Goal: Task Accomplishment & Management: Complete application form

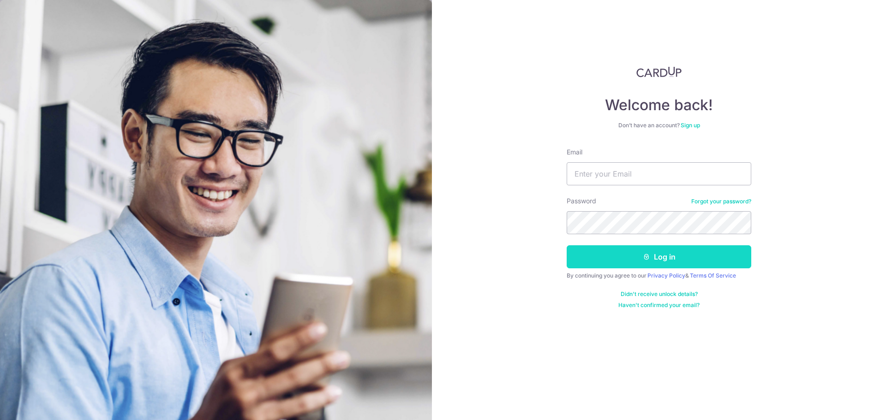
type input "[EMAIL_ADDRESS][DOMAIN_NAME]"
click at [688, 252] on button "Log in" at bounding box center [659, 257] width 185 height 23
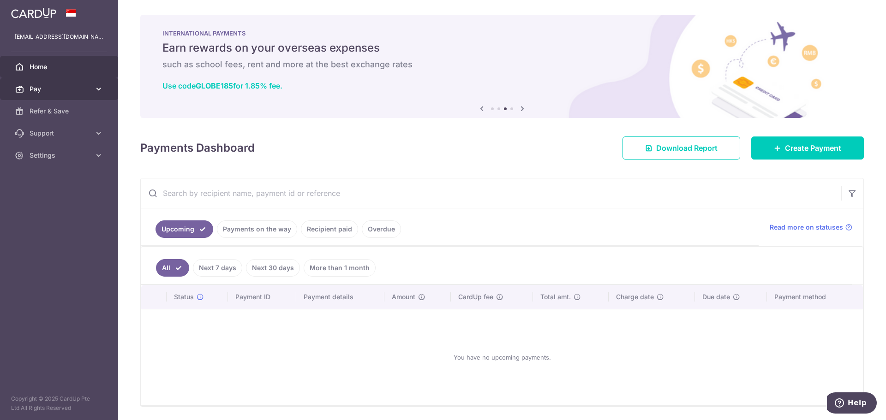
click at [92, 85] on link "Pay" at bounding box center [59, 89] width 118 height 22
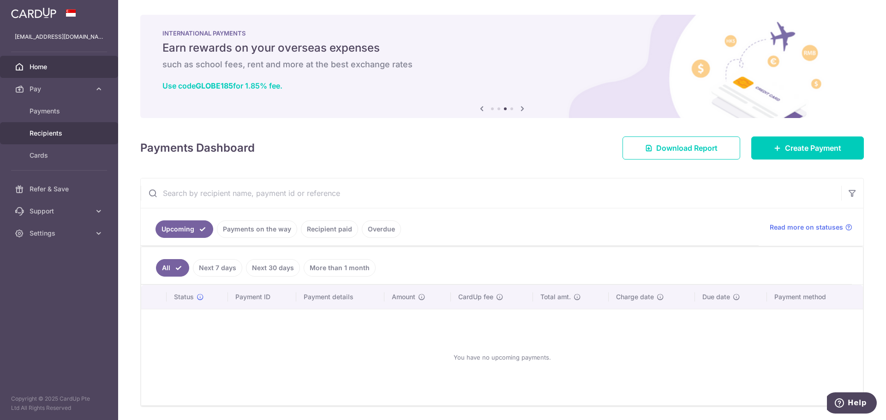
click at [78, 131] on span "Recipients" at bounding box center [60, 133] width 61 height 9
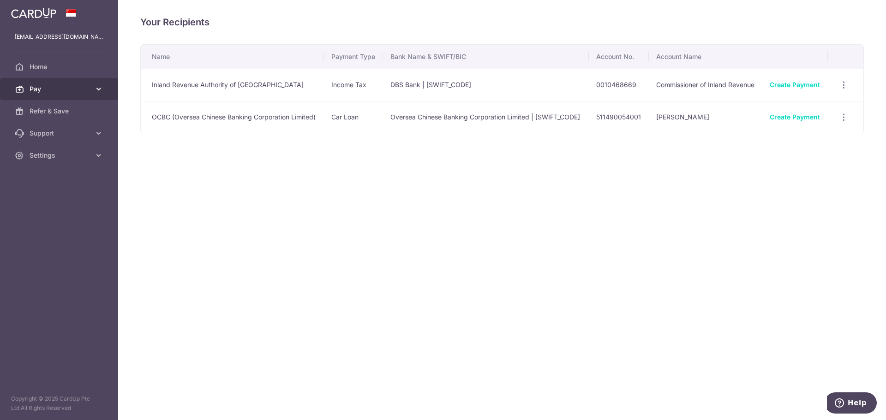
click at [90, 89] on link "Pay" at bounding box center [59, 89] width 118 height 22
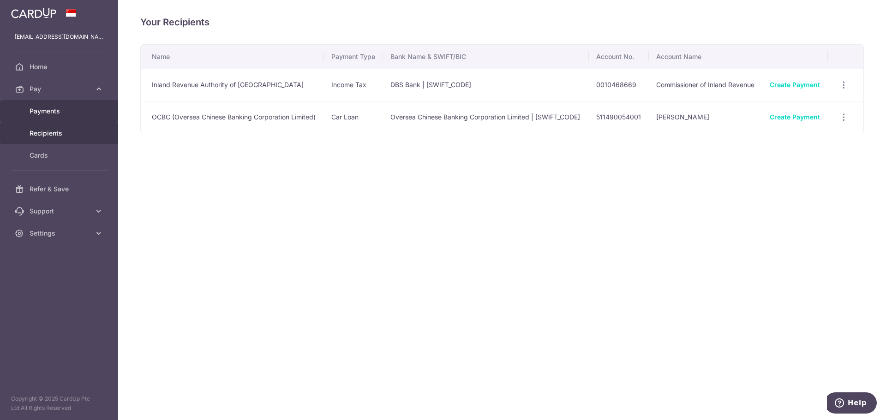
click at [56, 111] on span "Payments" at bounding box center [60, 111] width 61 height 9
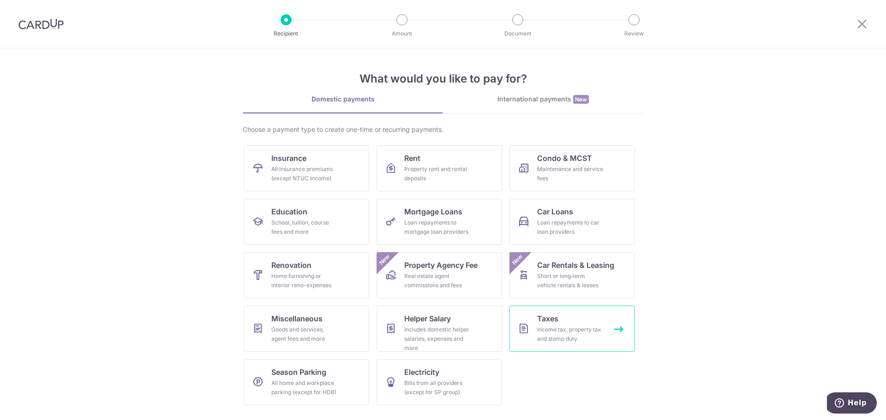
click at [596, 330] on div "Income tax, property tax and stamp duty" at bounding box center [570, 334] width 66 height 18
click at [323, 381] on div "All home and workplace parking (except for HDB)" at bounding box center [304, 388] width 66 height 18
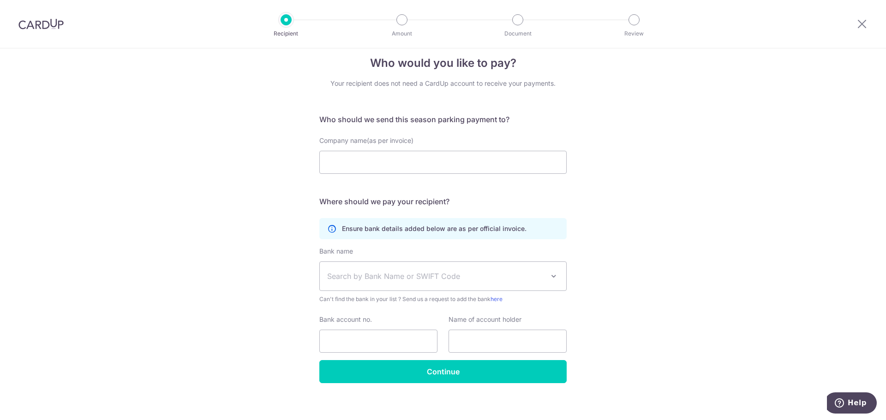
scroll to position [18, 0]
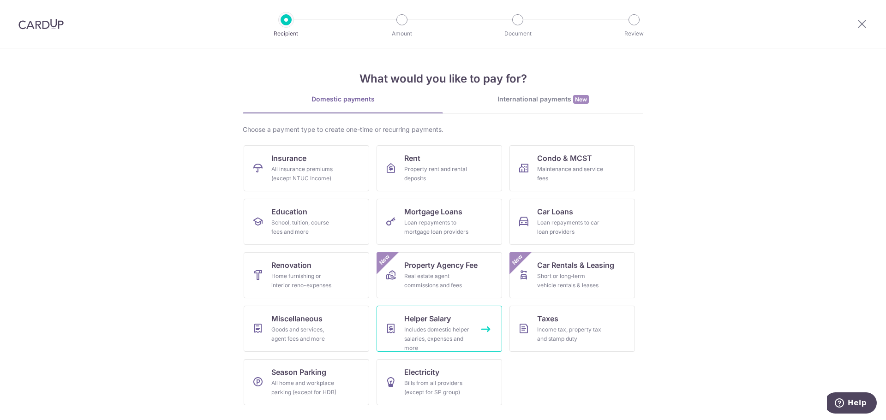
click at [471, 336] on link "Helper Salary Includes domestic helper salaries, expenses and more" at bounding box center [440, 329] width 126 height 46
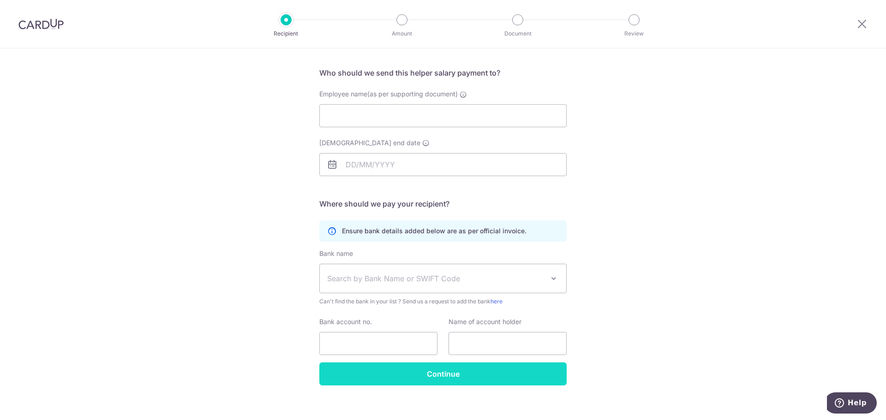
scroll to position [67, 0]
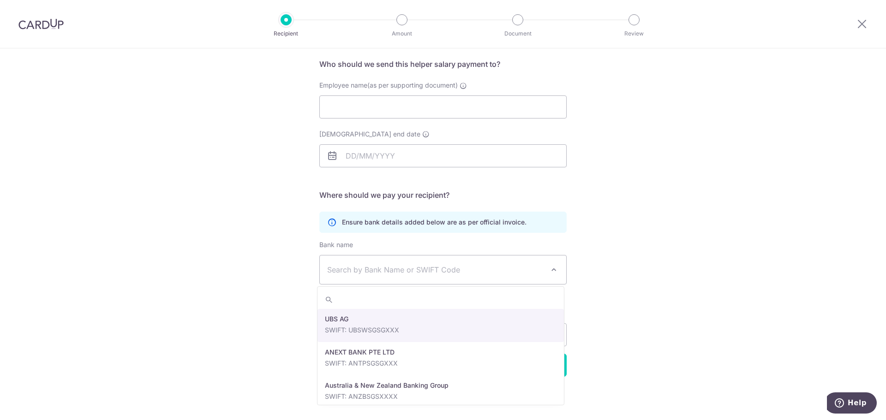
click at [507, 272] on span "Search by Bank Name or SWIFT Code" at bounding box center [435, 269] width 217 height 11
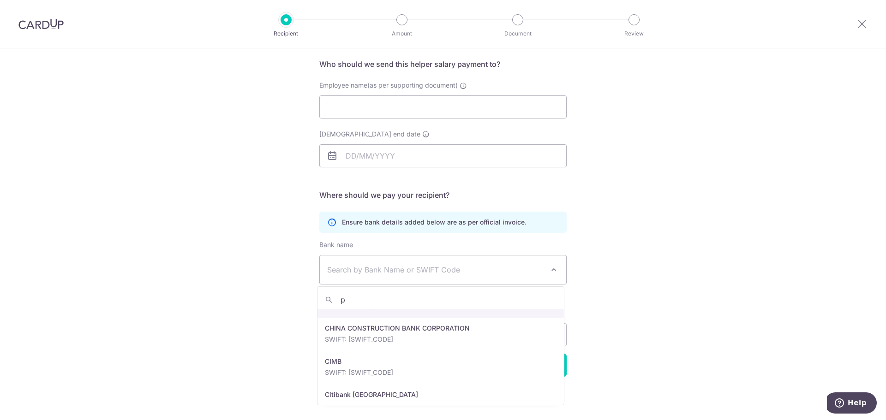
scroll to position [0, 0]
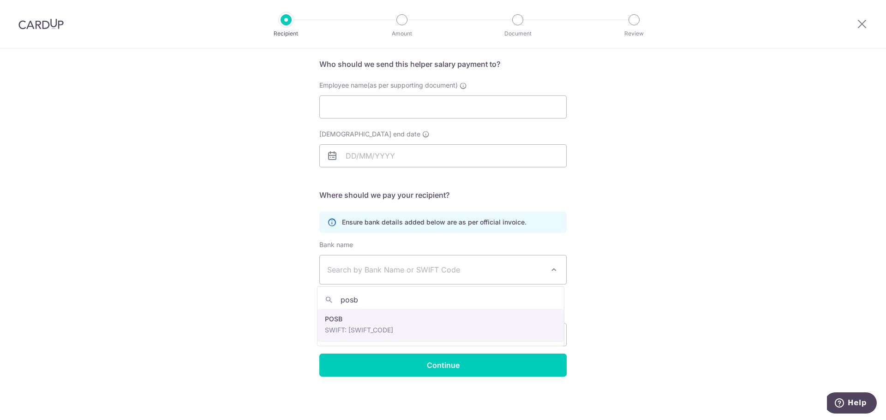
type input "posb"
select select "19"
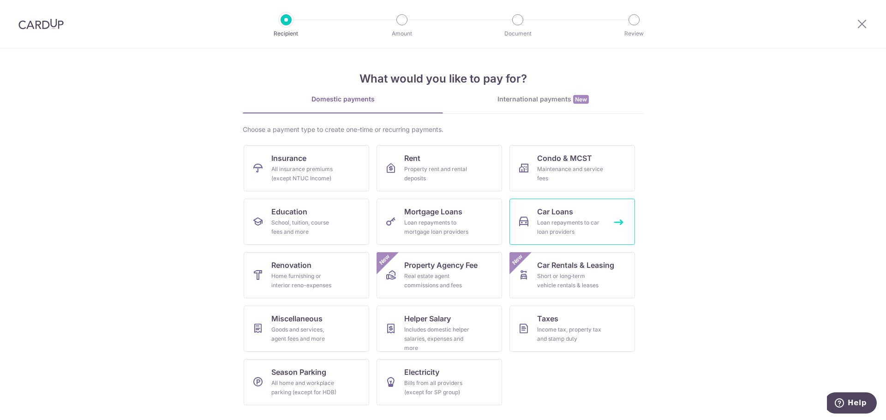
click at [531, 234] on link "Car Loans Loan repayments to car loan providers" at bounding box center [572, 222] width 126 height 46
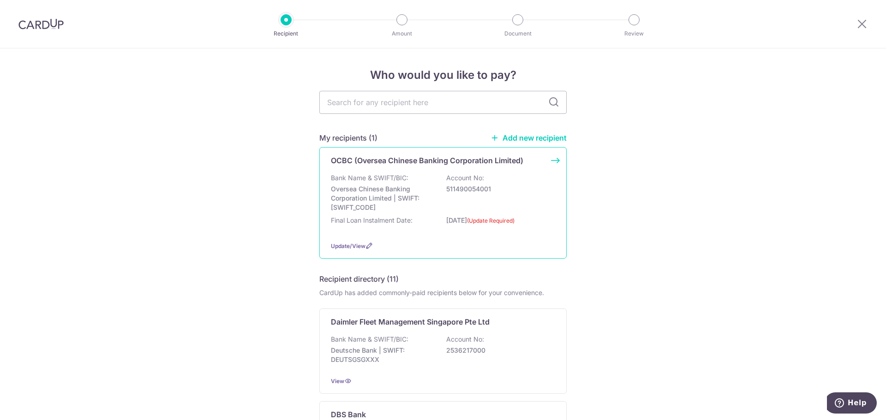
click at [427, 177] on div "Bank Name & SWIFT/BIC: Oversea Chinese Banking Corporation Limited | SWIFT: [SW…" at bounding box center [443, 193] width 224 height 39
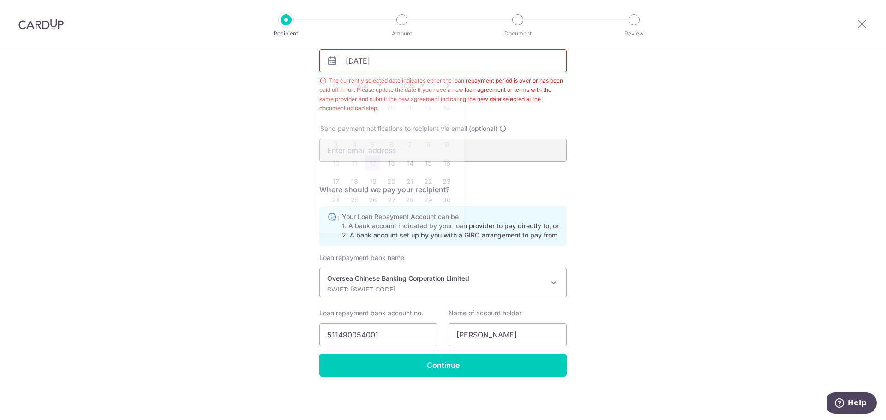
click at [391, 56] on input "06/06/2023" at bounding box center [442, 60] width 247 height 23
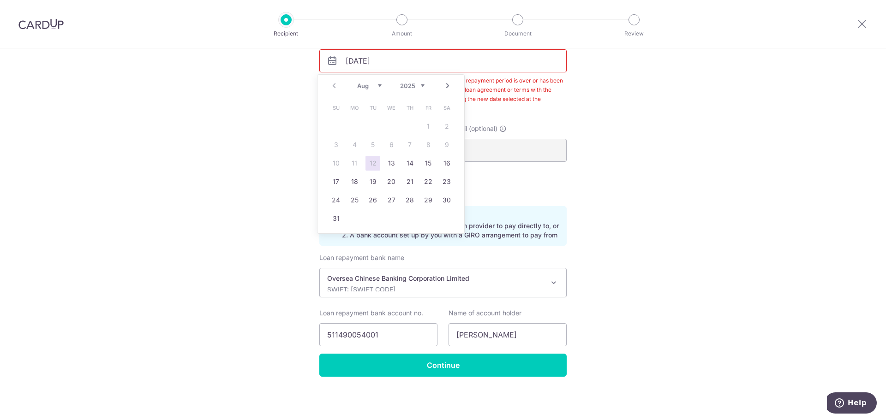
scroll to position [116, 0]
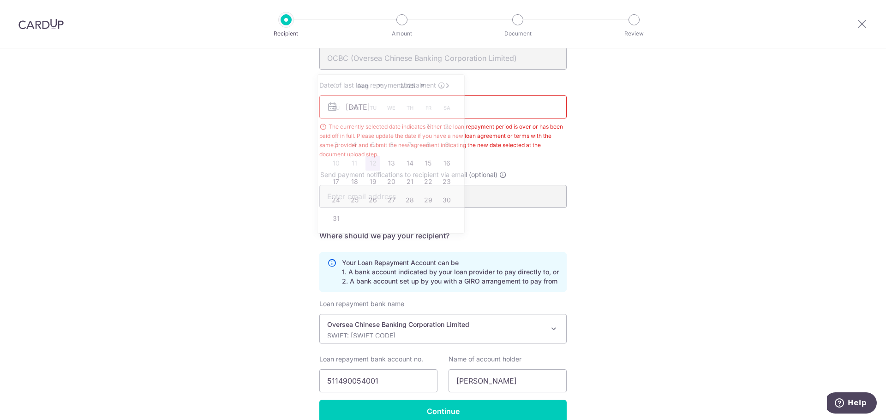
click at [156, 197] on div "Recipient Details Your recipient does not need a CardUp account to receive your…" at bounding box center [443, 199] width 886 height 534
click at [419, 106] on input "06/06/2023" at bounding box center [442, 107] width 247 height 23
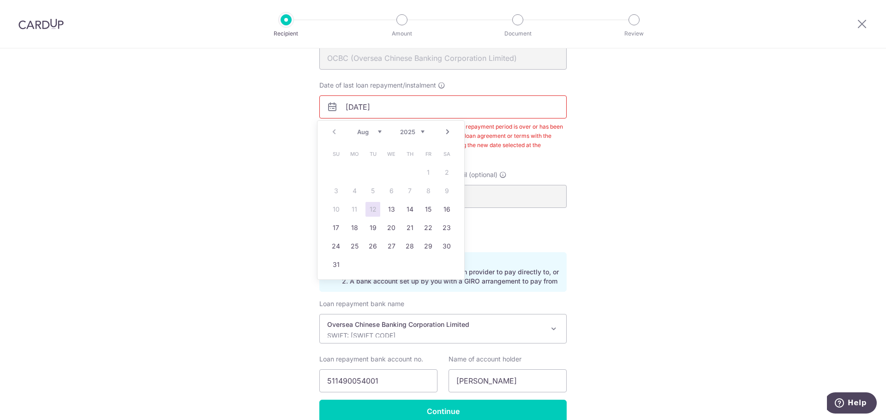
click at [335, 134] on div "Prev Next Aug Sep Oct Nov Dec 2025 2026 2027 2028 2029 2030 2031 2032 2033 2034…" at bounding box center [391, 132] width 147 height 22
click at [214, 293] on div "Recipient Details Your recipient does not need a CardUp account to receive your…" at bounding box center [443, 199] width 886 height 534
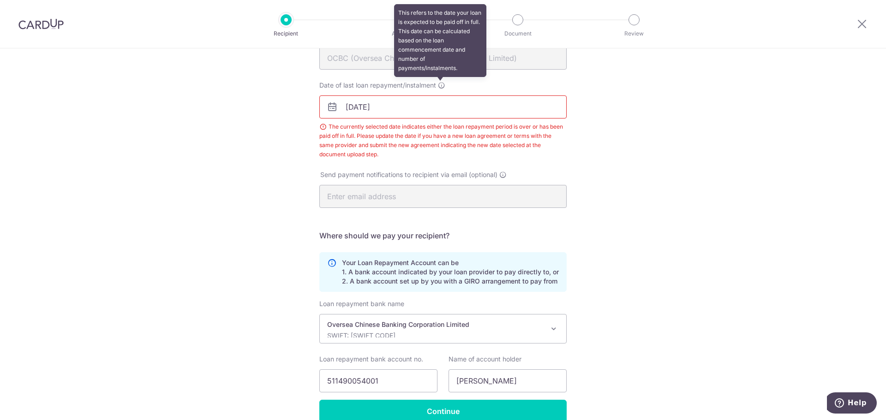
click at [440, 87] on icon at bounding box center [441, 85] width 7 height 7
click at [440, 96] on input "06/06/2023" at bounding box center [442, 107] width 247 height 23
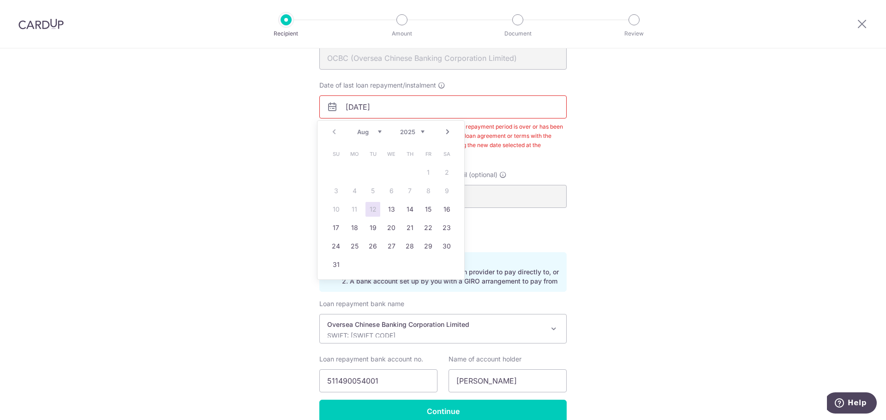
click at [380, 133] on select "Aug Sep Oct Nov Dec" at bounding box center [369, 131] width 24 height 7
drag, startPoint x: 214, startPoint y: 244, endPoint x: 240, endPoint y: 236, distance: 27.4
click at [214, 245] on div "Recipient Details Your recipient does not need a CardUp account to receive your…" at bounding box center [443, 199] width 886 height 534
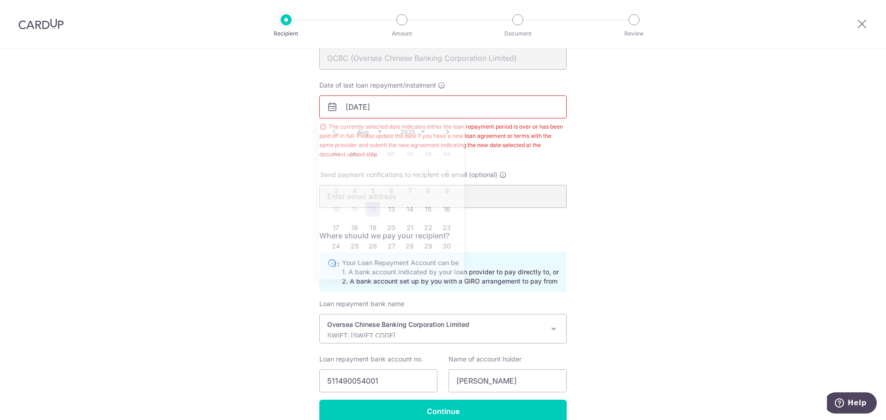
click at [407, 113] on input "06/06/2023" at bounding box center [442, 107] width 247 height 23
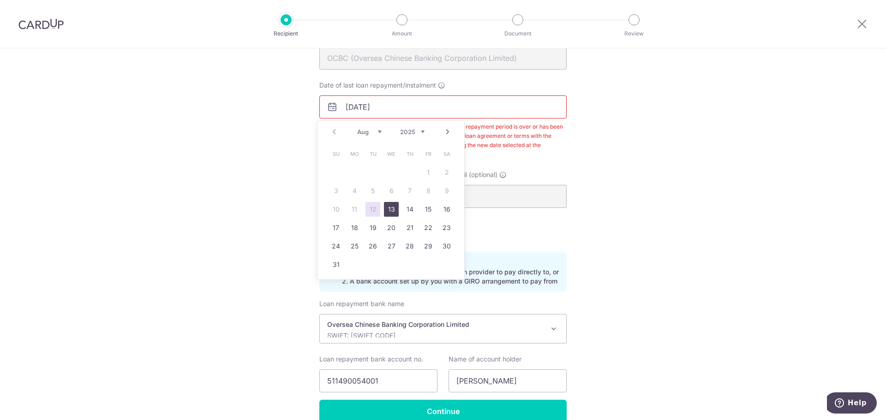
click at [388, 213] on link "13" at bounding box center [391, 209] width 15 height 15
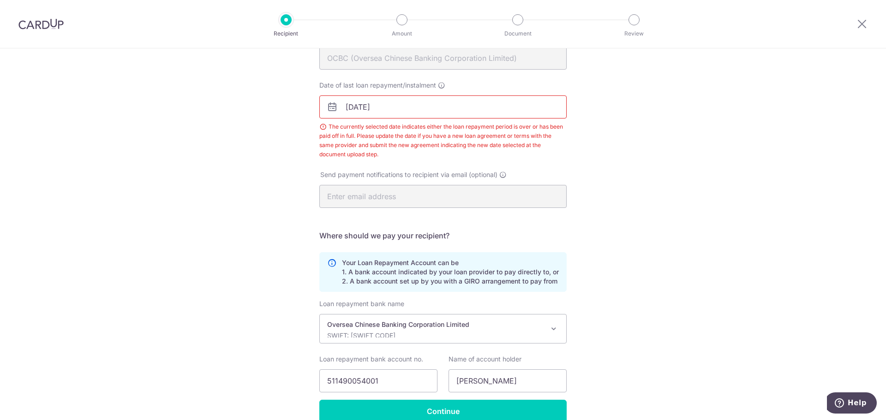
click at [421, 111] on input "13/08/2025" at bounding box center [442, 107] width 247 height 23
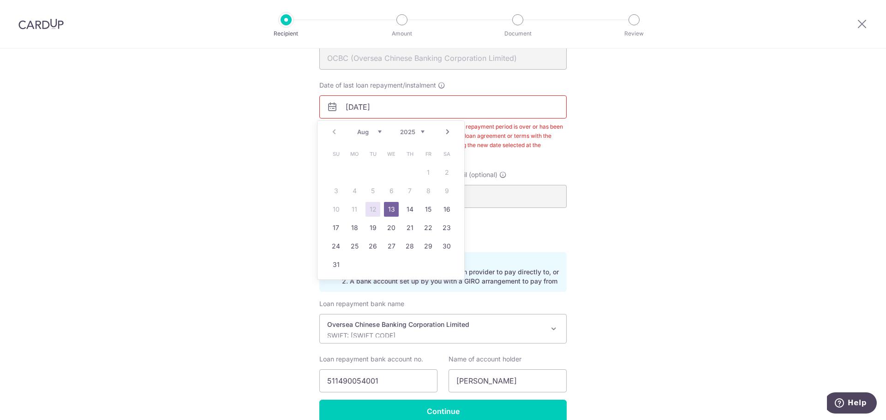
drag, startPoint x: 383, startPoint y: 184, endPoint x: 385, endPoint y: 192, distance: 8.2
click at [383, 185] on table "Su Mo Tu We Th Fr Sa 1 2 3 4 5 6 7 8 9 10 11 12 13 14 15 16 17 18 19 20 21 22 2…" at bounding box center [391, 209] width 129 height 129
click at [385, 192] on table "Su Mo Tu We Th Fr Sa 1 2 3 4 5 6 7 8 9 10 11 12 13 14 15 16 17 18 19 20 21 22 2…" at bounding box center [391, 209] width 129 height 129
click at [392, 190] on table "Su Mo Tu We Th Fr Sa 1 2 3 4 5 6 7 8 9 10 11 12 13 14 15 16 17 18 19 20 21 22 2…" at bounding box center [391, 209] width 129 height 129
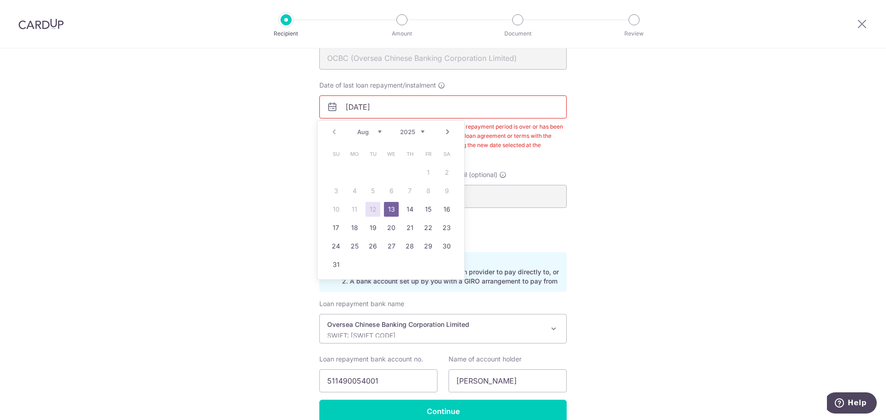
click at [371, 132] on select "Aug Sep Oct Nov Dec" at bounding box center [369, 131] width 24 height 7
drag, startPoint x: 214, startPoint y: 182, endPoint x: 247, endPoint y: 187, distance: 33.6
click at [214, 183] on div "Recipient Details Your recipient does not need a CardUp account to receive your…" at bounding box center [443, 199] width 886 height 534
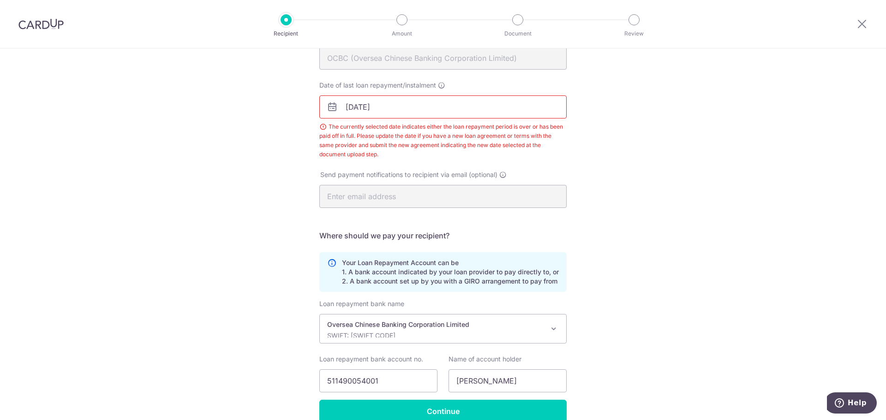
click at [419, 110] on input "13/08/2025" at bounding box center [442, 107] width 247 height 23
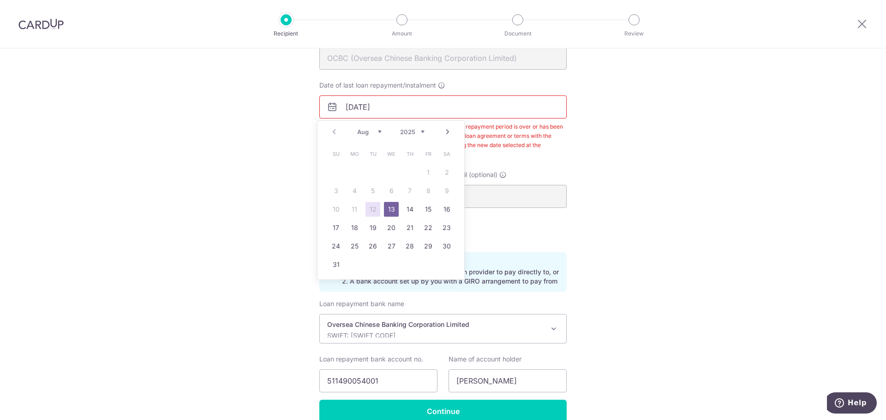
click at [421, 234] on link "22" at bounding box center [428, 228] width 15 height 15
type input "22/08/2025"
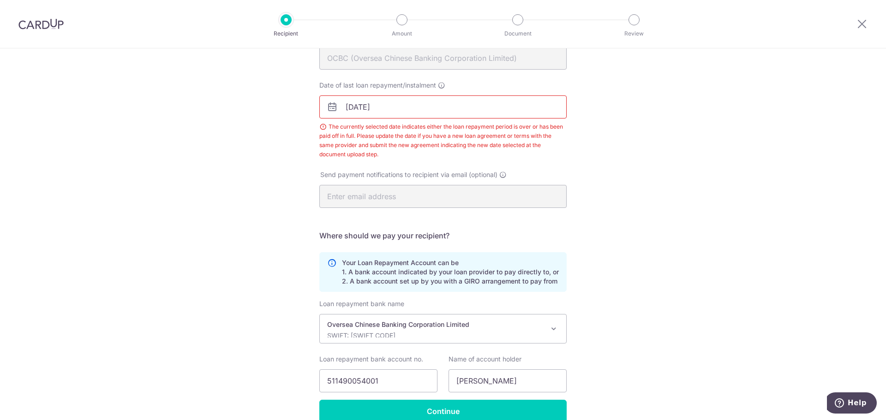
click at [419, 126] on div "The currently selected date indicates either the loan repayment period is over …" at bounding box center [442, 140] width 247 height 37
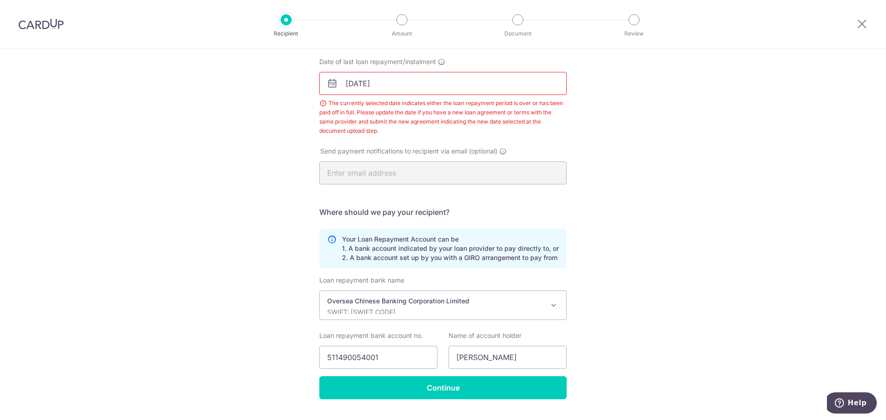
scroll to position [162, 0]
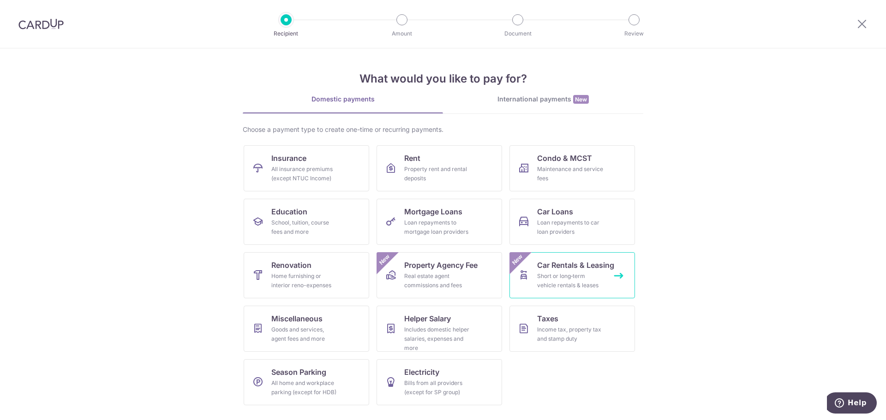
click at [566, 266] on span "Car Rentals & Leasing" at bounding box center [575, 265] width 77 height 11
click at [327, 371] on link "Season Parking All home and workplace parking (except for HDB)" at bounding box center [307, 382] width 126 height 46
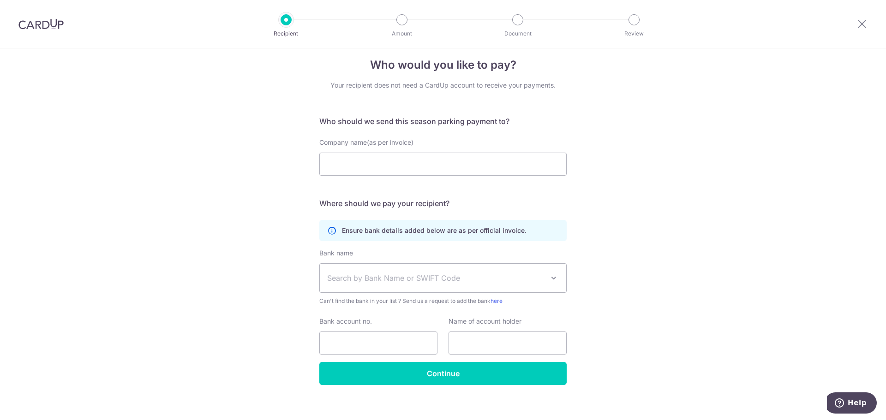
scroll to position [18, 0]
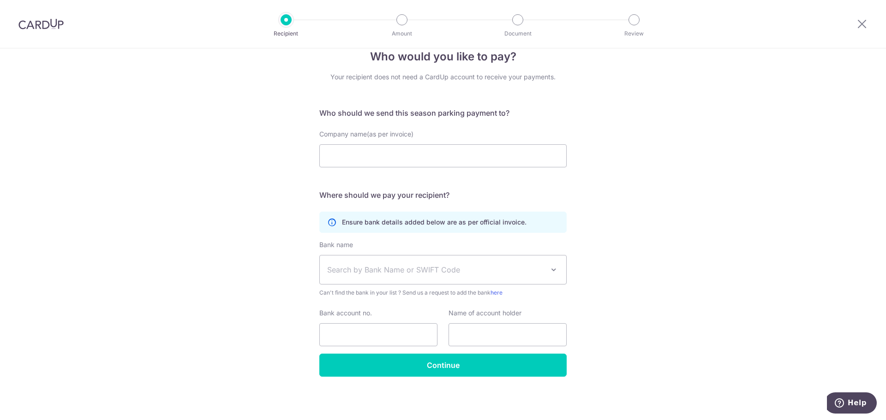
click at [437, 269] on span "Search by Bank Name or SWIFT Code" at bounding box center [435, 269] width 217 height 11
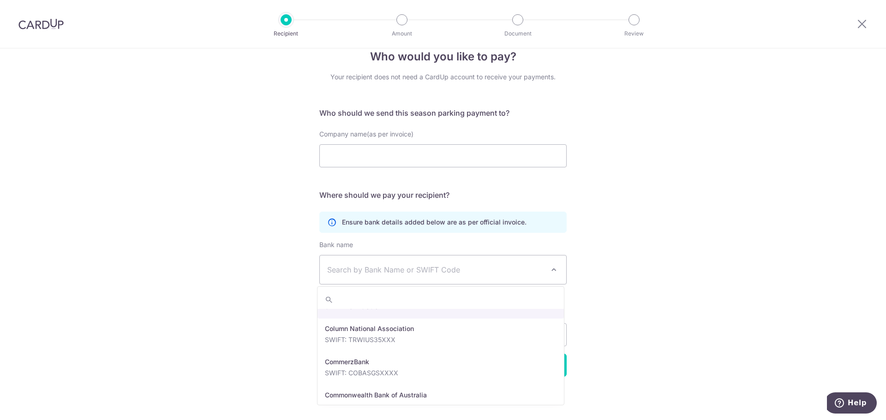
scroll to position [692, 0]
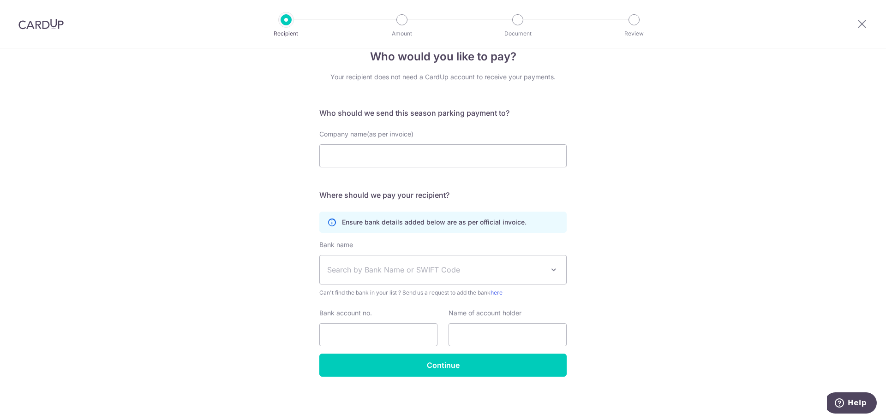
click at [150, 298] on div "Who would you like to pay? Your recipient does not need a CardUp account to rec…" at bounding box center [443, 225] width 886 height 390
click at [537, 271] on span "Search by Bank Name or SWIFT Code" at bounding box center [435, 269] width 217 height 11
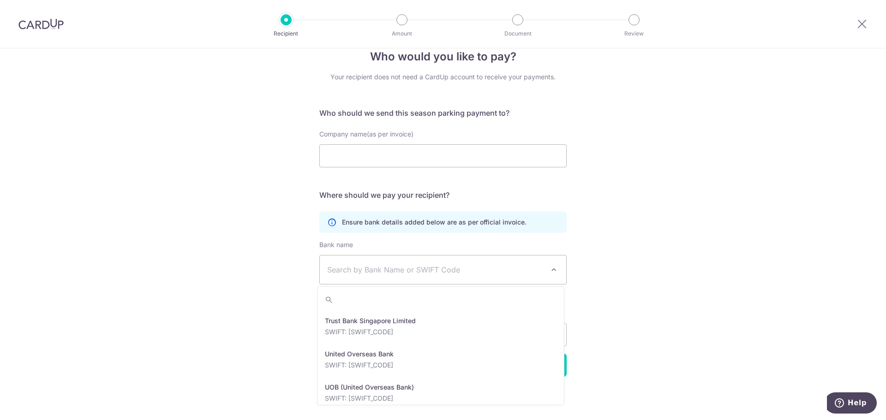
scroll to position [2001, 0]
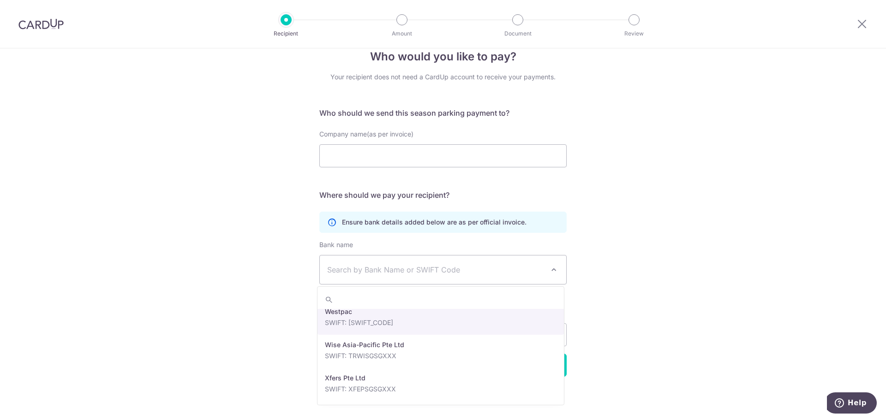
click at [725, 288] on div "Who would you like to pay? Your recipient does not need a CardUp account to rec…" at bounding box center [443, 225] width 886 height 390
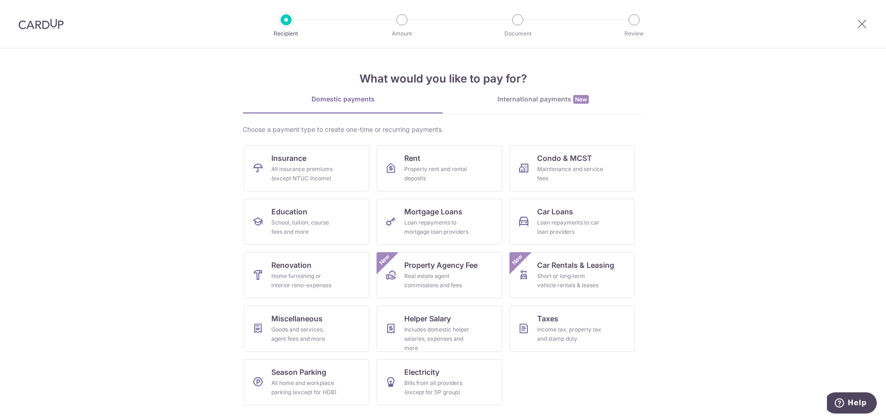
click at [517, 92] on div "What would you like to pay for? Domestic payments International payments New Ch…" at bounding box center [443, 230] width 401 height 365
click at [529, 102] on div "International payments New" at bounding box center [543, 100] width 200 height 10
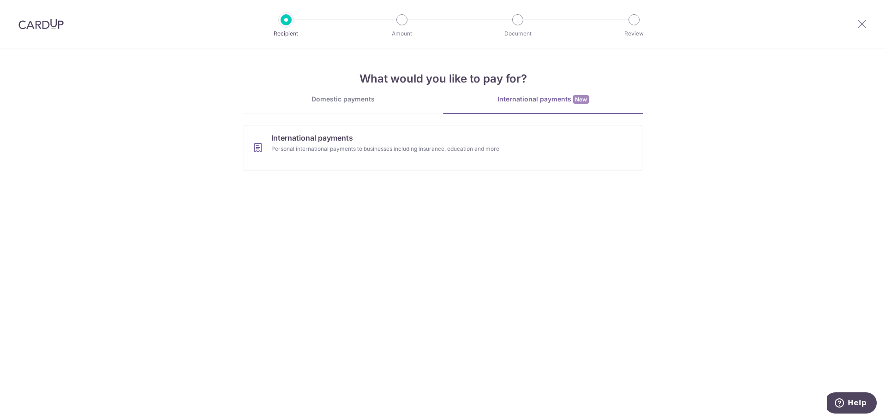
click at [401, 99] on div "Domestic payments" at bounding box center [343, 99] width 200 height 9
